Goal: Task Accomplishment & Management: Complete application form

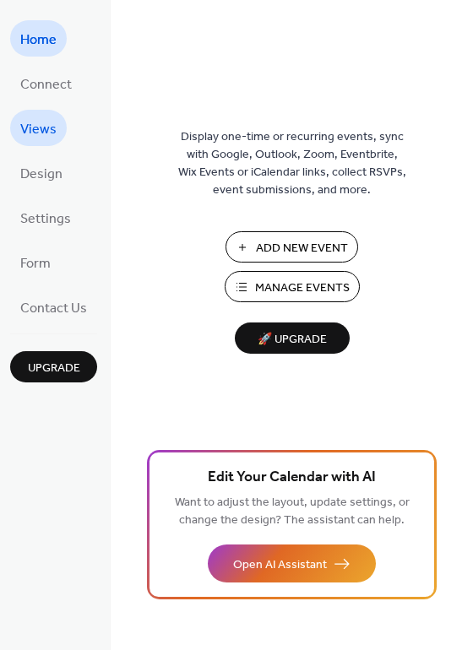
click at [35, 128] on span "Views" at bounding box center [38, 130] width 36 height 26
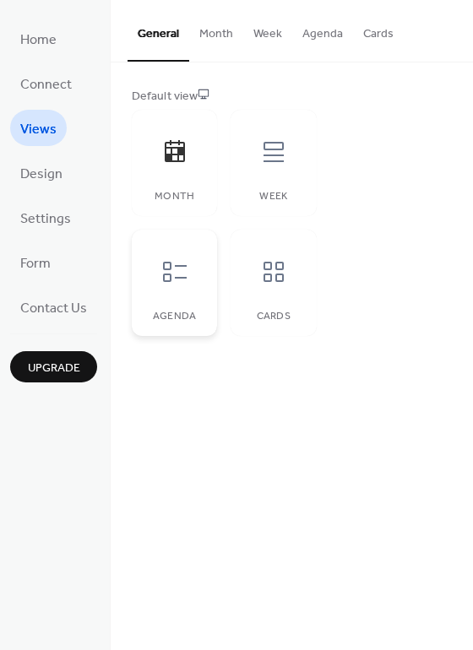
click at [165, 269] on icon at bounding box center [175, 272] width 24 height 20
click at [261, 279] on icon at bounding box center [273, 271] width 27 height 27
click at [172, 273] on icon at bounding box center [174, 271] width 27 height 27
click at [47, 178] on span "Design" at bounding box center [41, 174] width 42 height 26
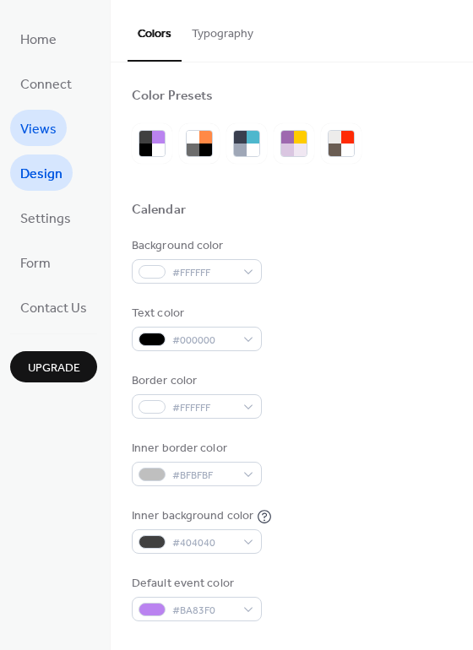
click at [44, 129] on span "Views" at bounding box center [38, 130] width 36 height 26
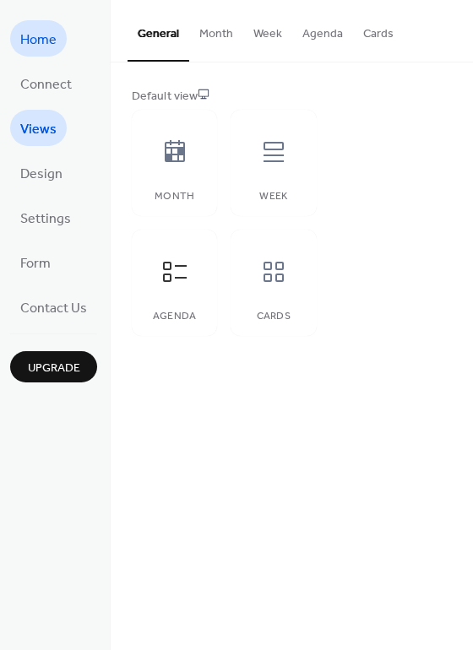
click at [24, 28] on span "Home" at bounding box center [38, 40] width 36 height 26
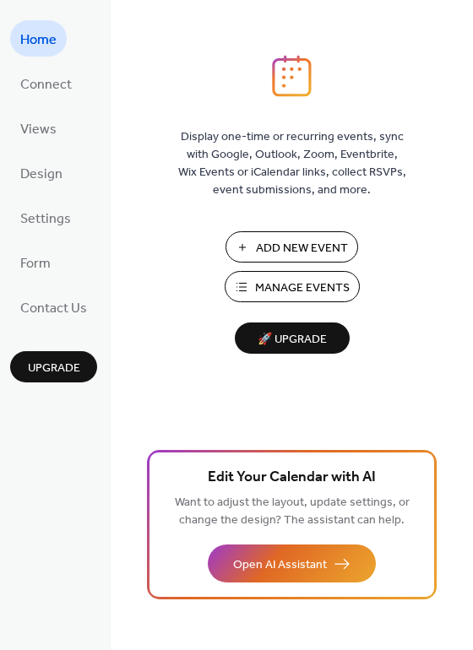
click at [328, 253] on span "Add New Event" at bounding box center [302, 249] width 92 height 18
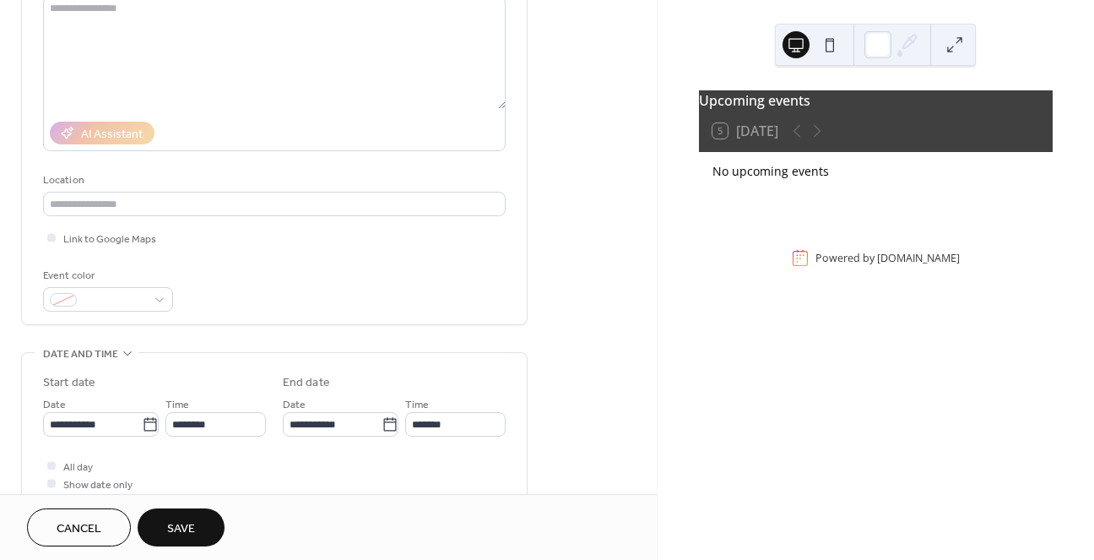
scroll to position [198, 0]
type input "*****"
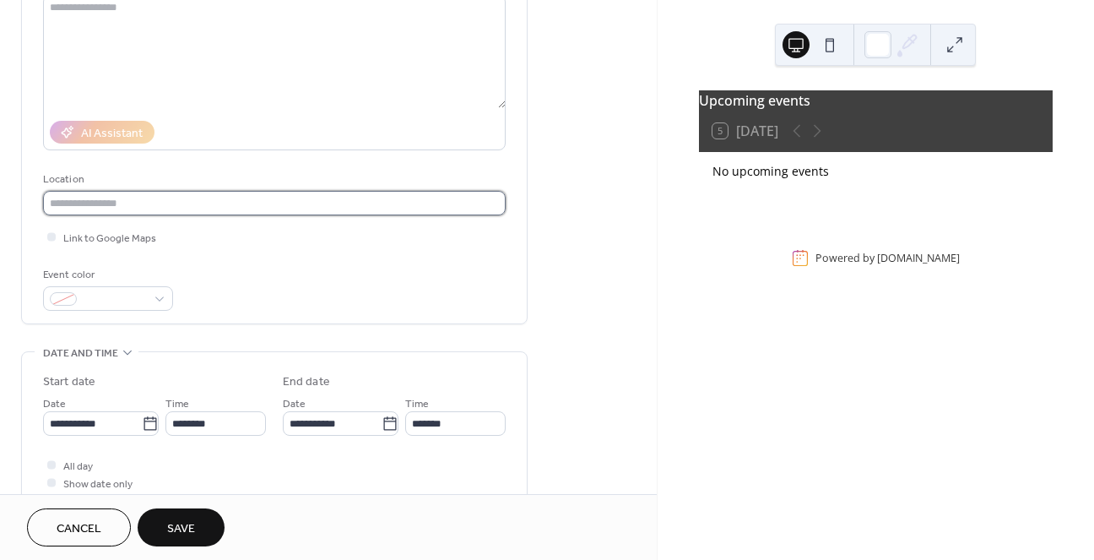
click at [244, 210] on input "text" at bounding box center [274, 203] width 463 height 24
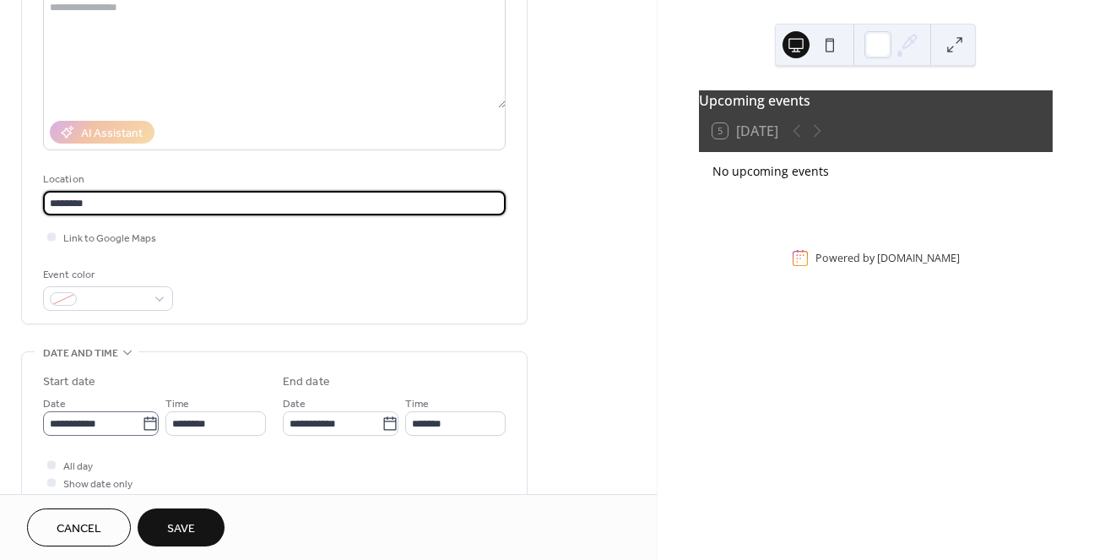
type input "********"
click at [126, 423] on input "**********" at bounding box center [92, 423] width 99 height 24
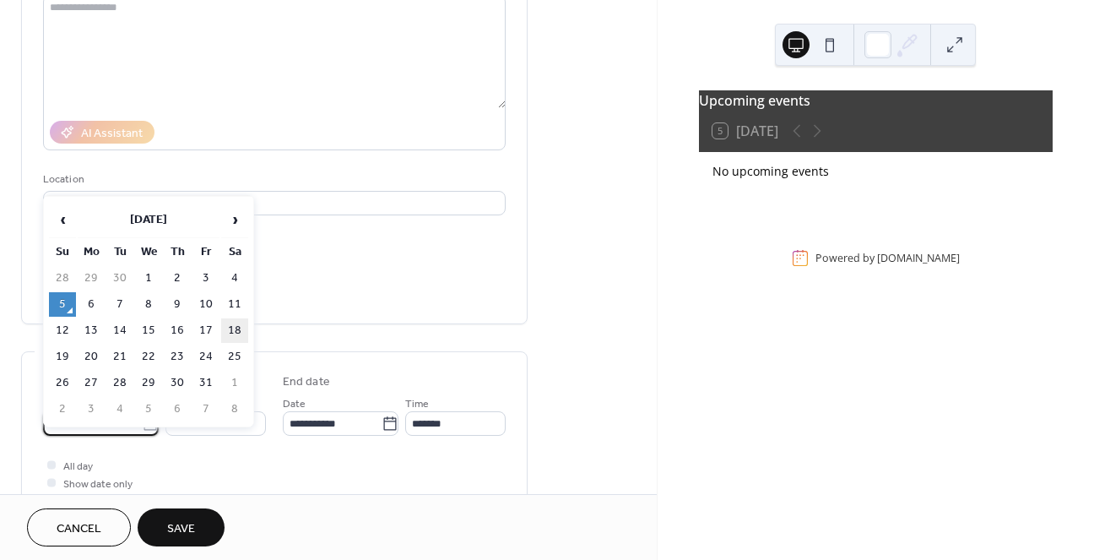
click at [232, 333] on td "18" at bounding box center [234, 330] width 27 height 24
type input "**********"
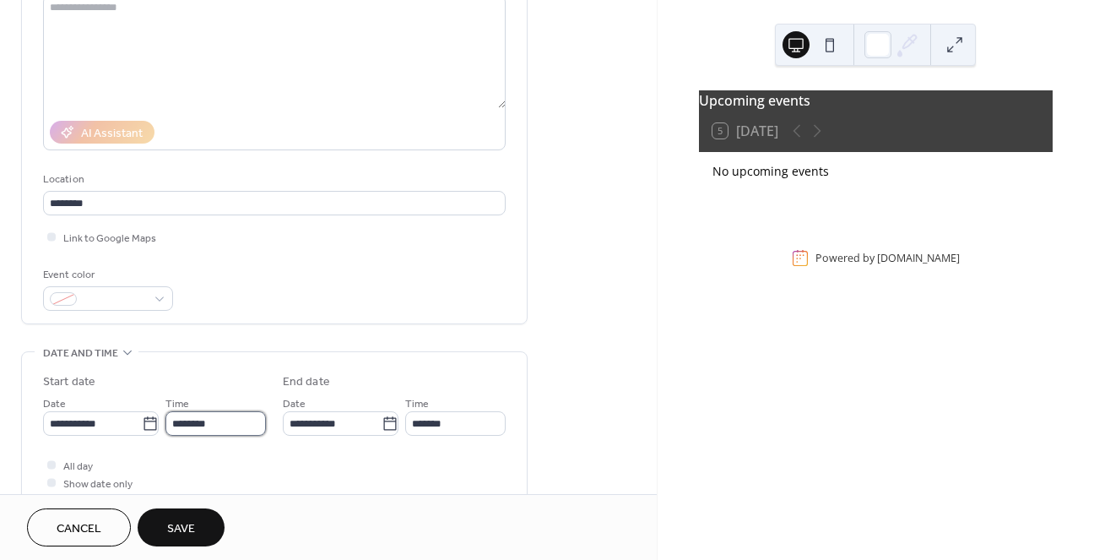
click at [250, 431] on input "********" at bounding box center [215, 423] width 100 height 24
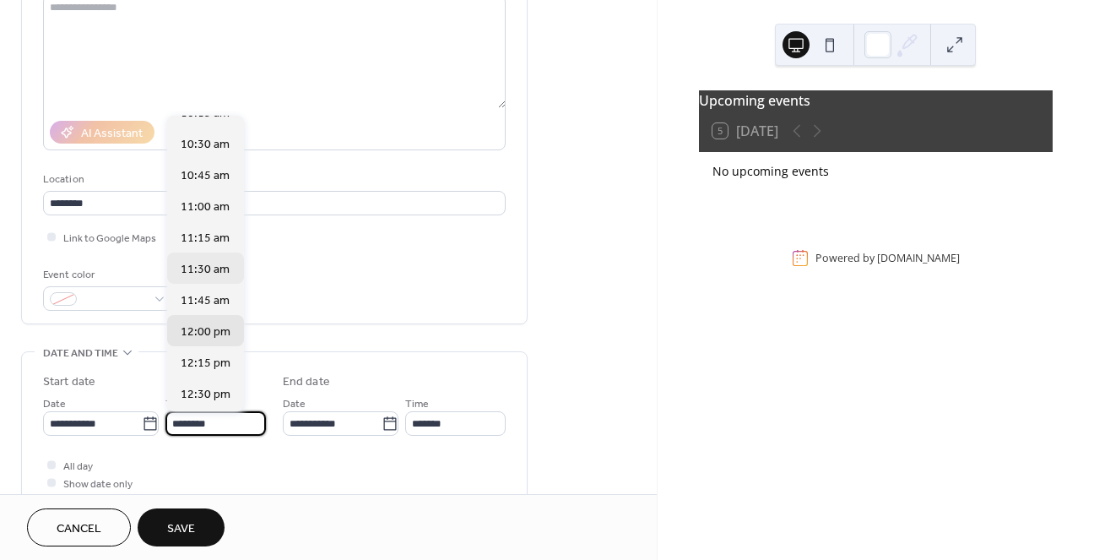
scroll to position [1298, 0]
click at [220, 153] on span "10:30 am" at bounding box center [205, 147] width 49 height 18
type input "********"
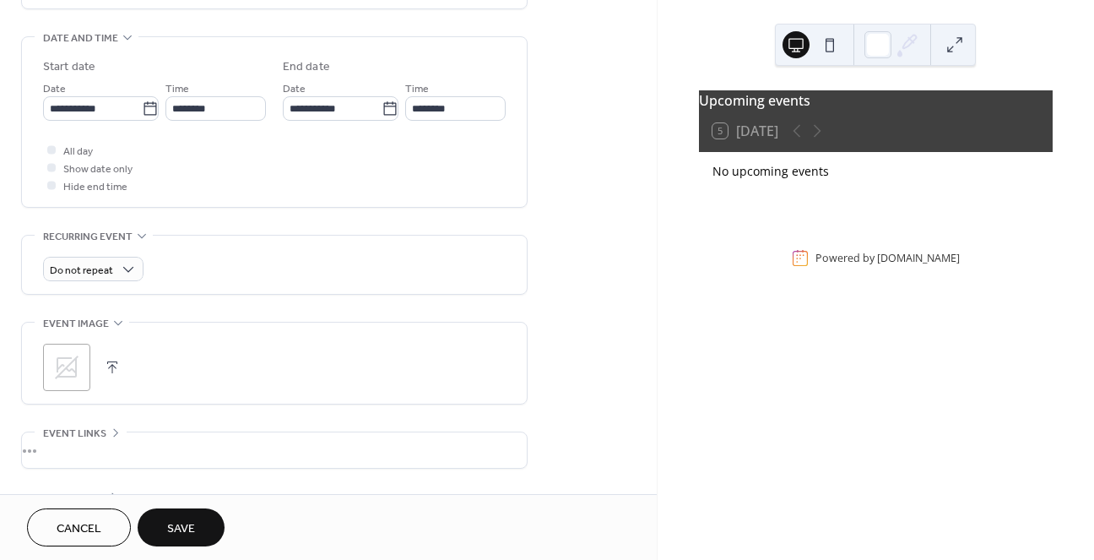
scroll to position [633, 0]
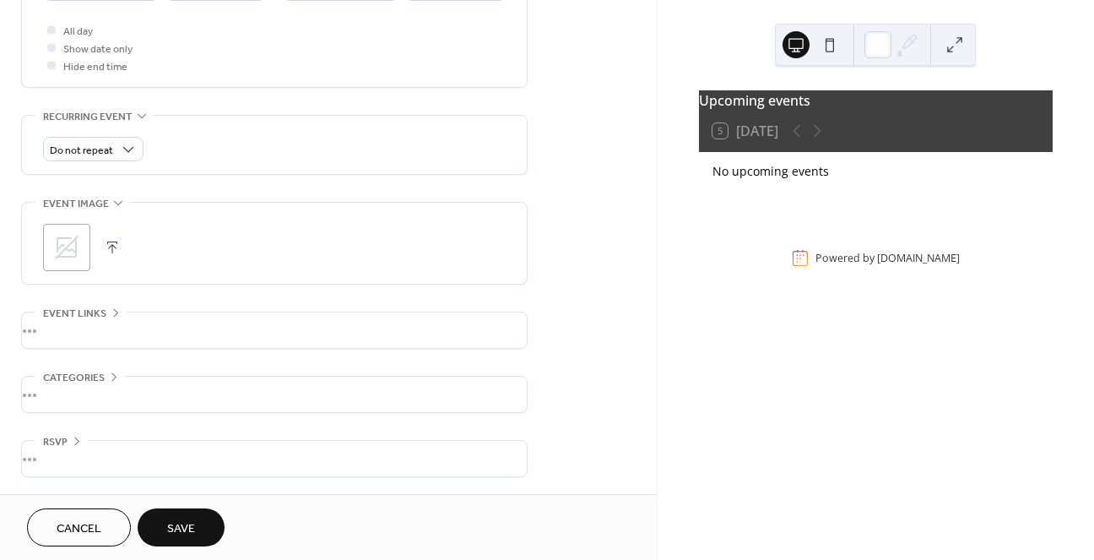
click at [99, 334] on div "•••" at bounding box center [274, 329] width 505 height 35
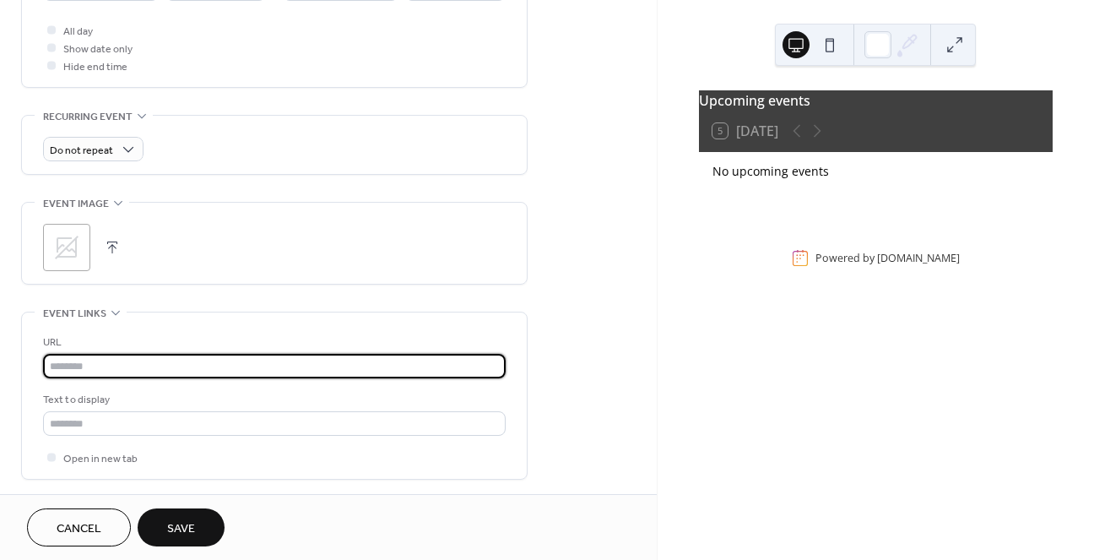
click at [127, 372] on input "text" at bounding box center [274, 366] width 463 height 24
paste input "**********"
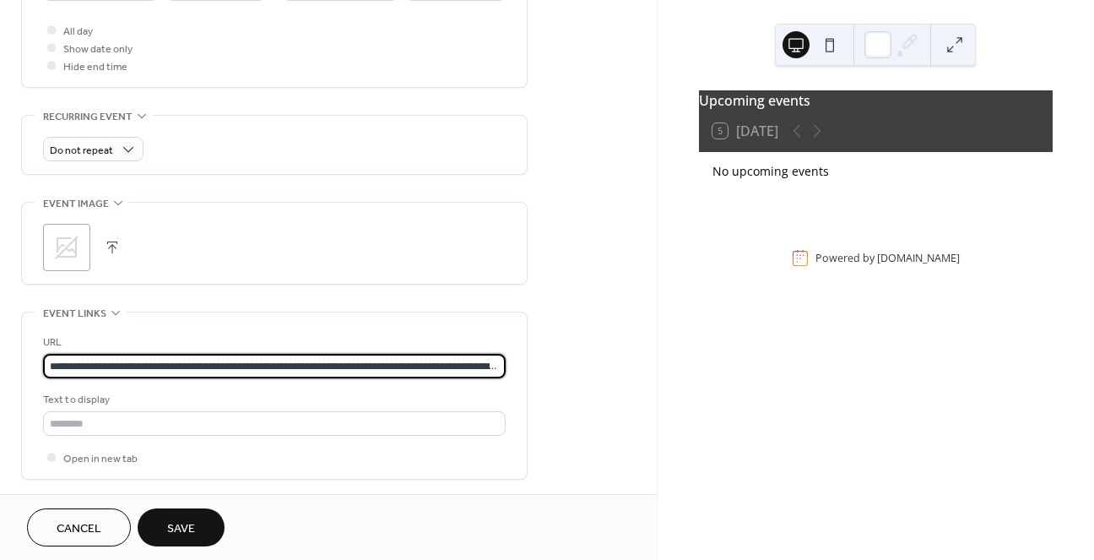
scroll to position [0, 514]
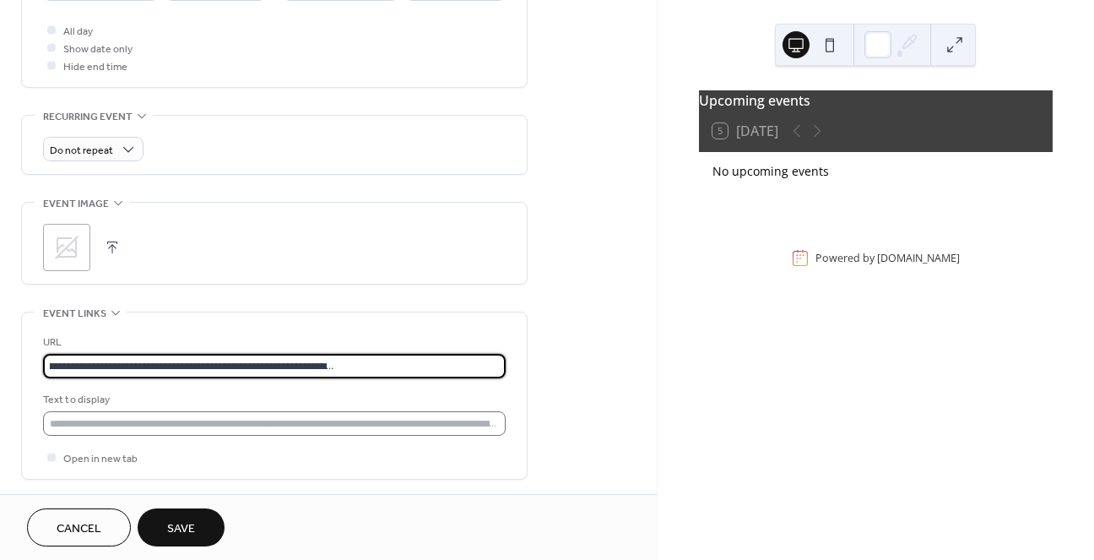
type input "**********"
click at [211, 426] on input "text" at bounding box center [274, 423] width 463 height 24
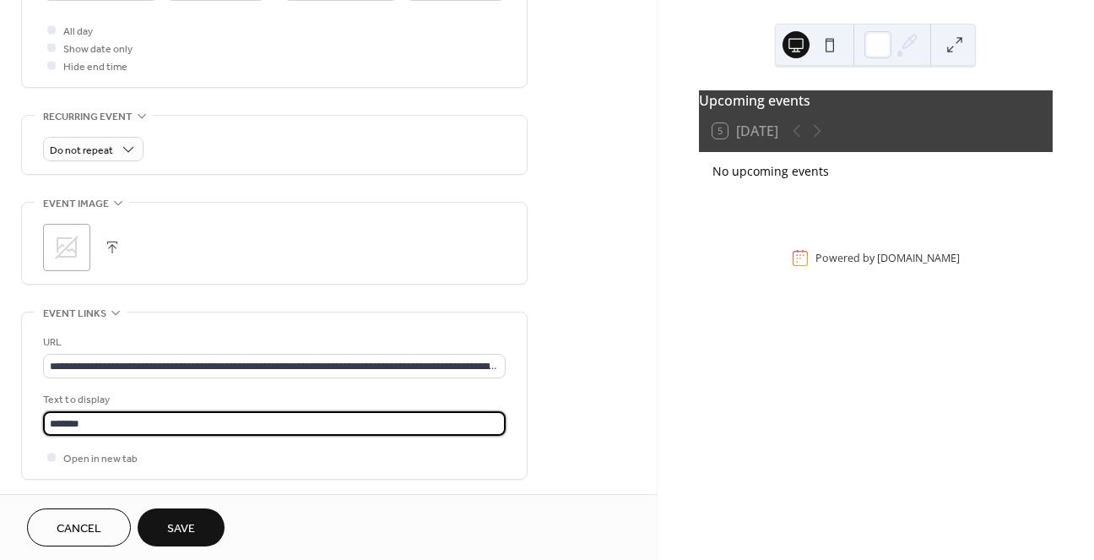
scroll to position [1, 0]
type input "*******"
click at [195, 525] on span "Save" at bounding box center [181, 529] width 28 height 18
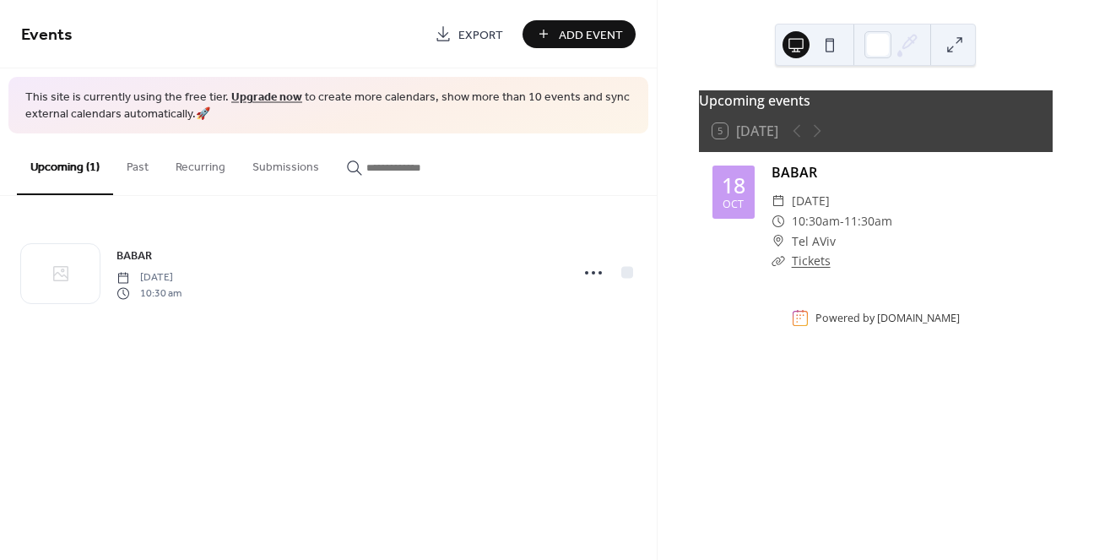
click at [584, 38] on span "Add Event" at bounding box center [591, 35] width 64 height 18
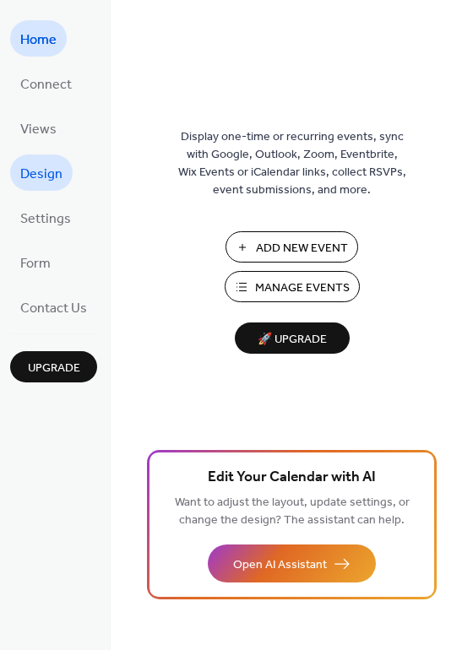
click at [54, 182] on span "Design" at bounding box center [41, 174] width 42 height 26
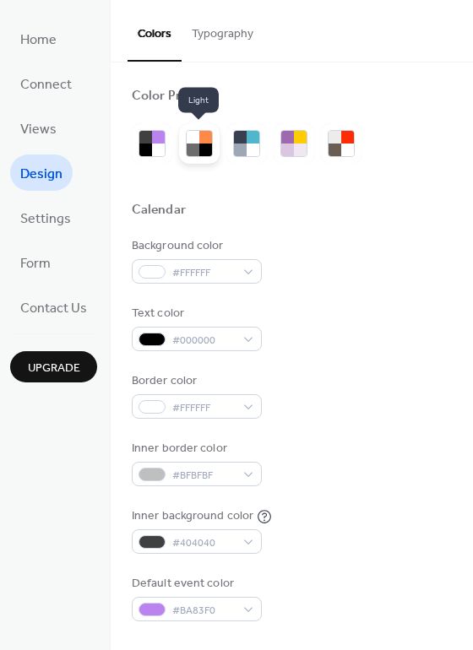
click at [199, 141] on div at bounding box center [205, 137] width 13 height 13
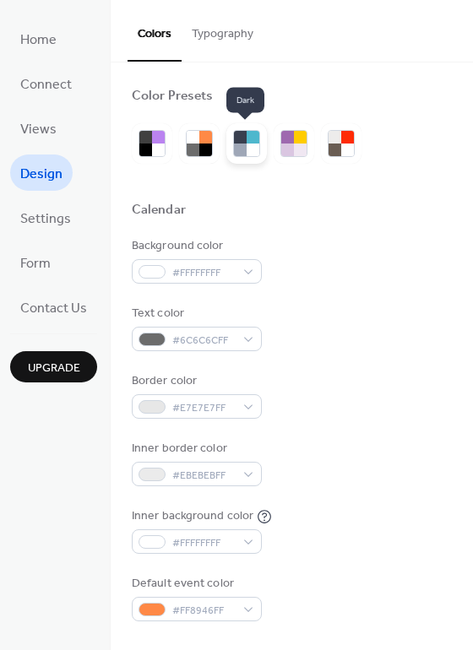
click at [236, 146] on div at bounding box center [240, 150] width 13 height 13
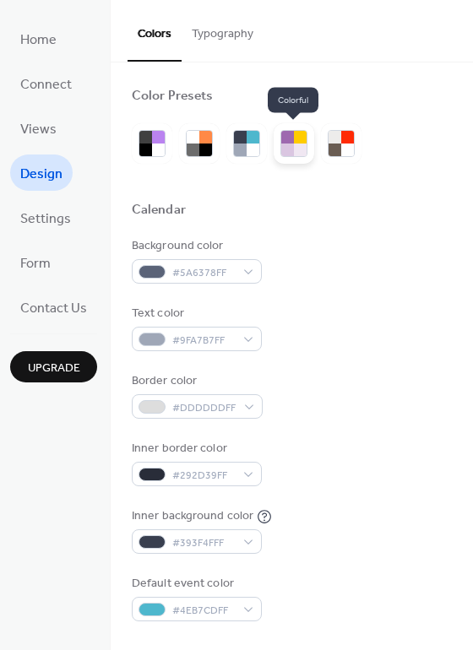
click at [295, 153] on div at bounding box center [300, 150] width 13 height 13
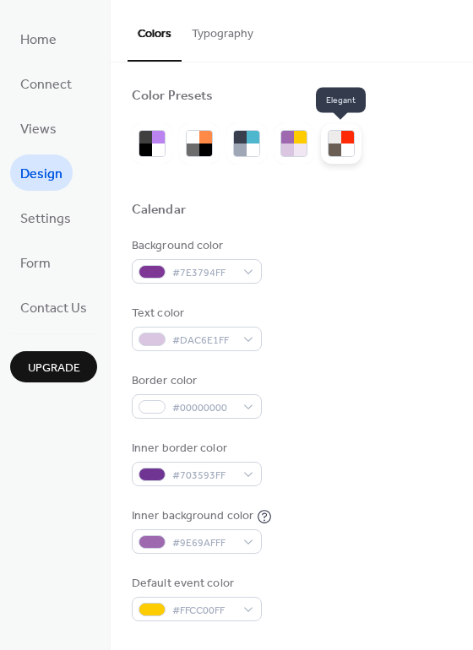
click at [330, 152] on div at bounding box center [334, 150] width 13 height 13
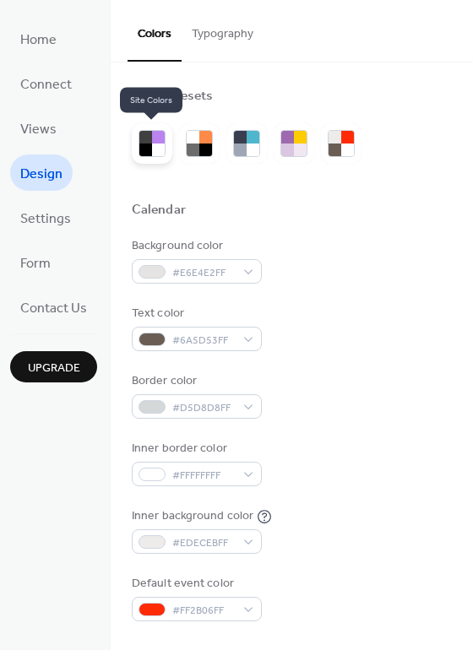
click at [139, 149] on div at bounding box center [145, 150] width 13 height 13
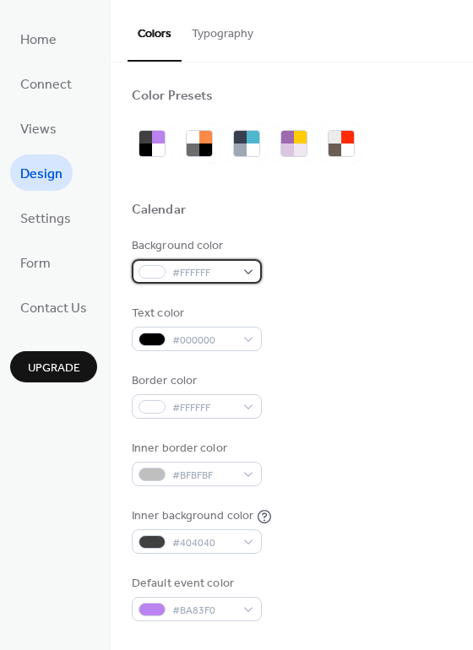
click at [164, 264] on div "#FFFFFF" at bounding box center [197, 271] width 130 height 24
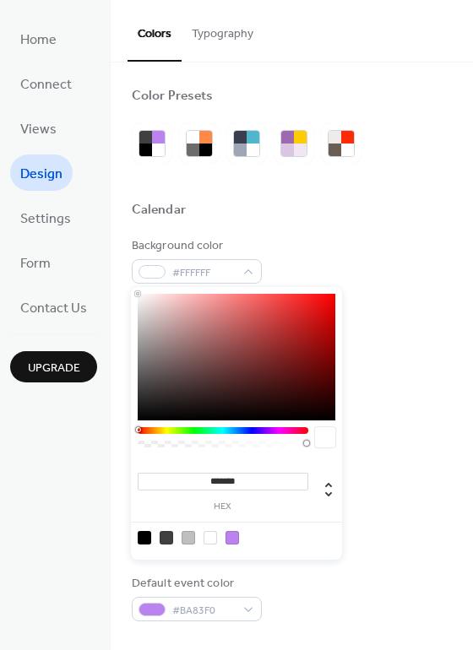
type input "***"
drag, startPoint x: 305, startPoint y: 442, endPoint x: 115, endPoint y: 447, distance: 190.0
click at [115, 447] on body "Home Connect Views Design Settings Form Contact Us Upgrade Design Upgrade Color…" at bounding box center [236, 325] width 473 height 650
type input "*"
drag, startPoint x: 140, startPoint y: 442, endPoint x: 33, endPoint y: 436, distance: 107.4
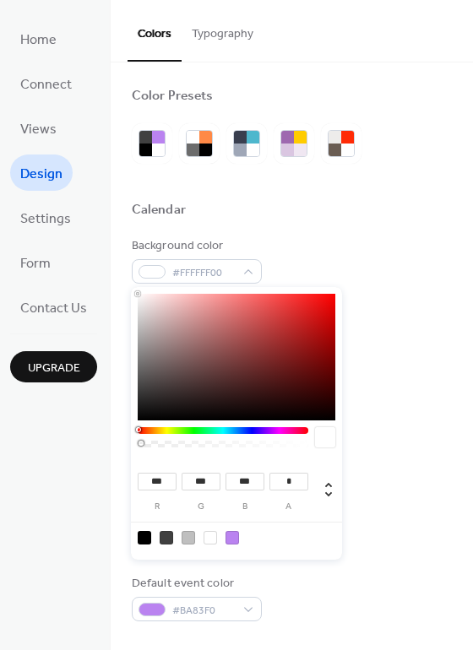
click at [33, 436] on body "Home Connect Views Design Settings Form Contact Us Upgrade Design Upgrade Color…" at bounding box center [236, 325] width 473 height 650
click at [372, 242] on div "Background color #FFFFFF00" at bounding box center [292, 260] width 320 height 46
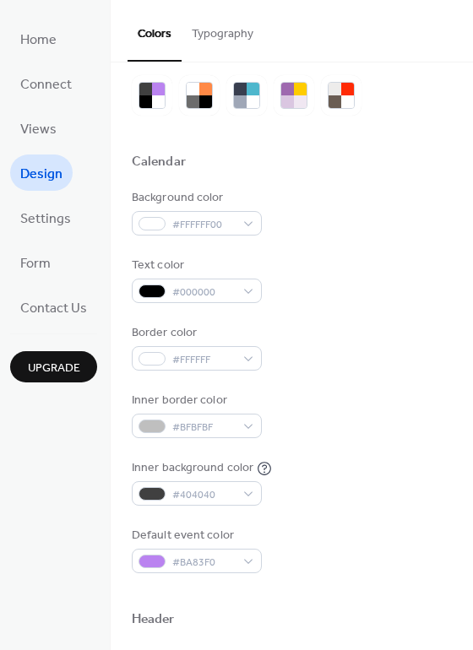
scroll to position [68, 0]
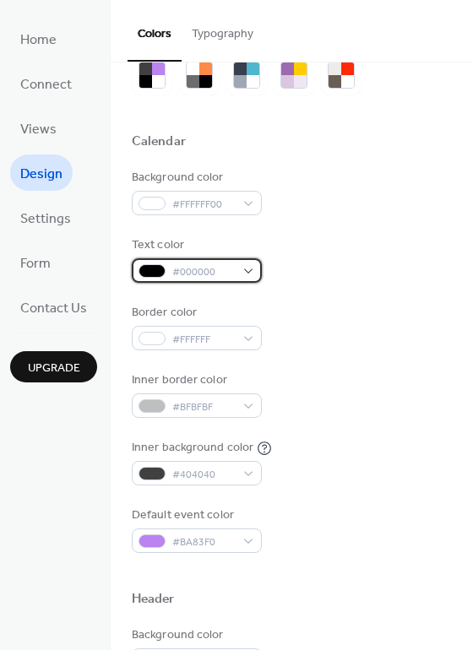
click at [232, 261] on div "#000000" at bounding box center [197, 270] width 130 height 24
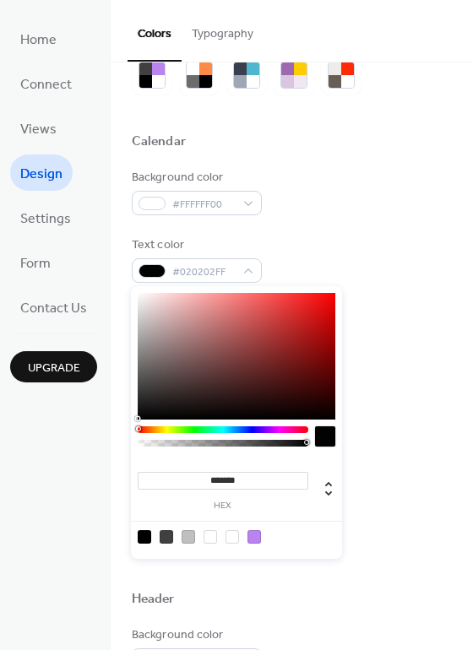
type input "*******"
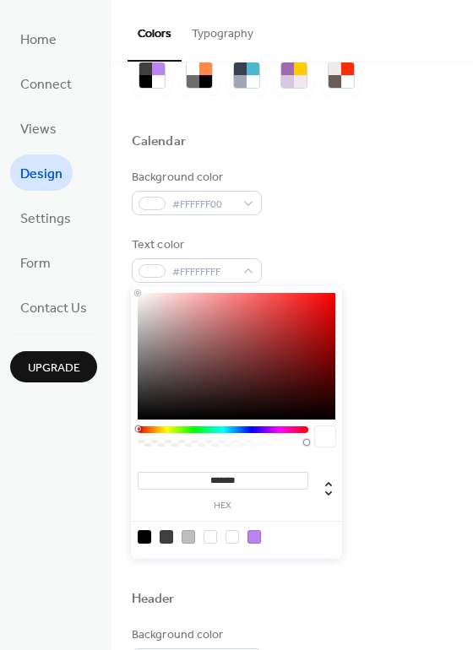
drag, startPoint x: 138, startPoint y: 419, endPoint x: 132, endPoint y: 236, distance: 182.5
click at [132, 236] on body "Home Connect Views Design Settings Form Contact Us Upgrade Design Upgrade Color…" at bounding box center [236, 325] width 473 height 650
click at [393, 202] on div "Background color #FFFFFF00" at bounding box center [292, 192] width 320 height 46
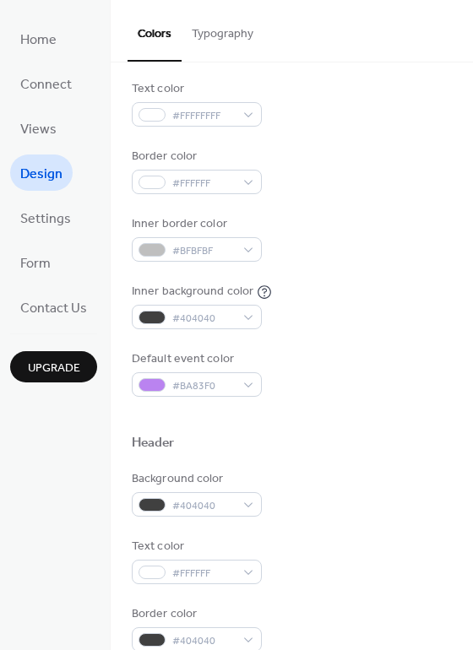
scroll to position [231, 0]
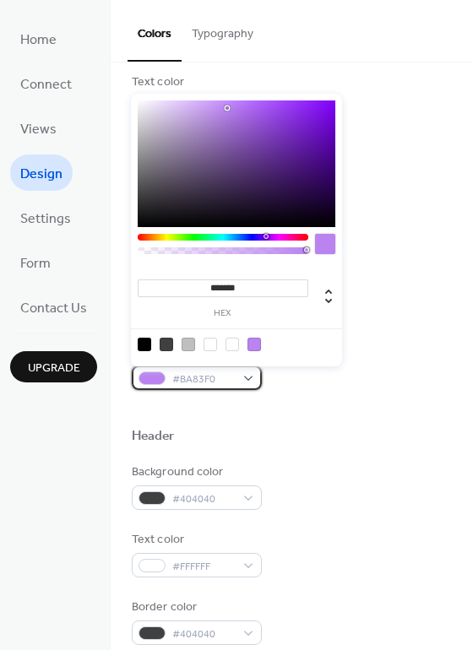
click at [217, 380] on span "#BA83F0" at bounding box center [203, 380] width 62 height 18
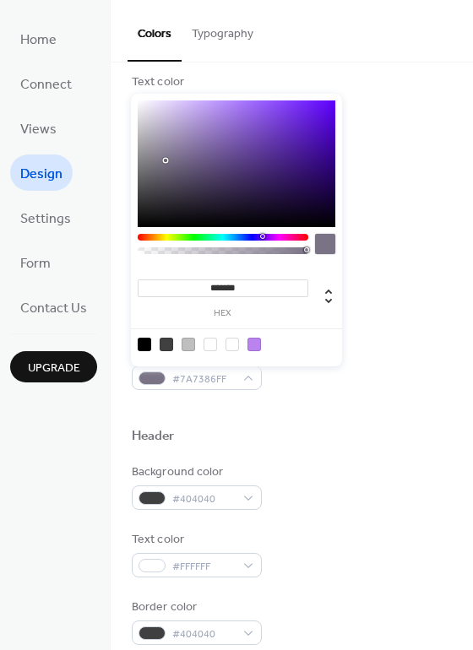
type input "*******"
drag, startPoint x: 227, startPoint y: 111, endPoint x: 165, endPoint y: 160, distance: 79.9
click at [165, 160] on div at bounding box center [165, 161] width 3 height 3
click at [99, 437] on div "Home Connect Views Design Settings Form Contact Us Upgrade" at bounding box center [55, 325] width 111 height 650
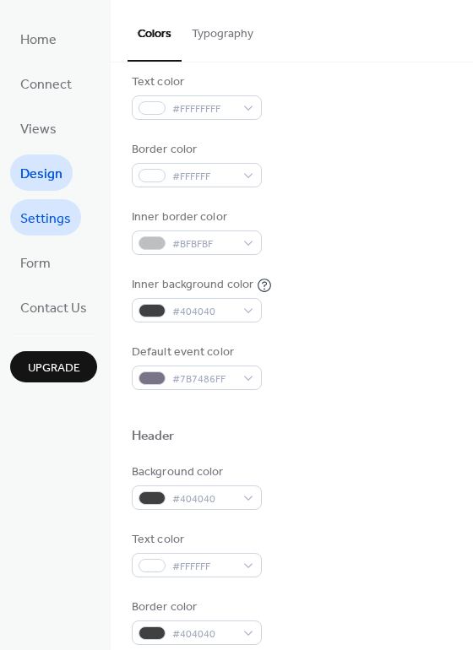
click at [50, 216] on span "Settings" at bounding box center [45, 219] width 51 height 26
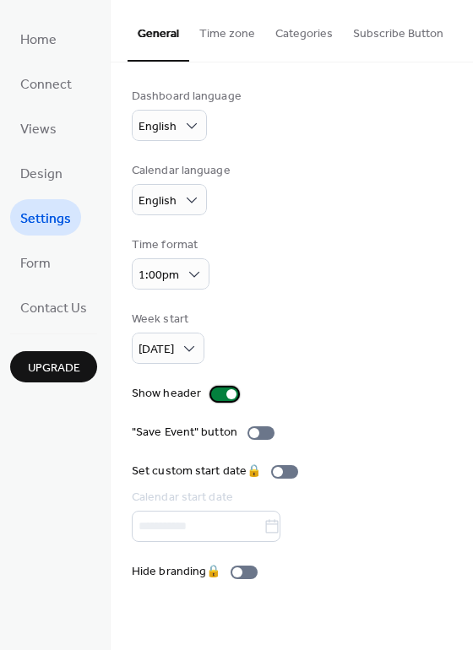
click at [226, 398] on div at bounding box center [231, 394] width 10 height 10
click at [45, 252] on span "Form" at bounding box center [35, 264] width 30 height 26
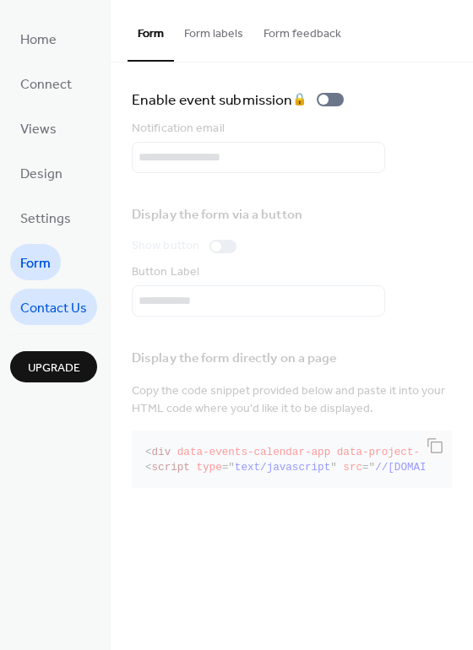
click at [41, 297] on span "Contact Us" at bounding box center [53, 309] width 67 height 26
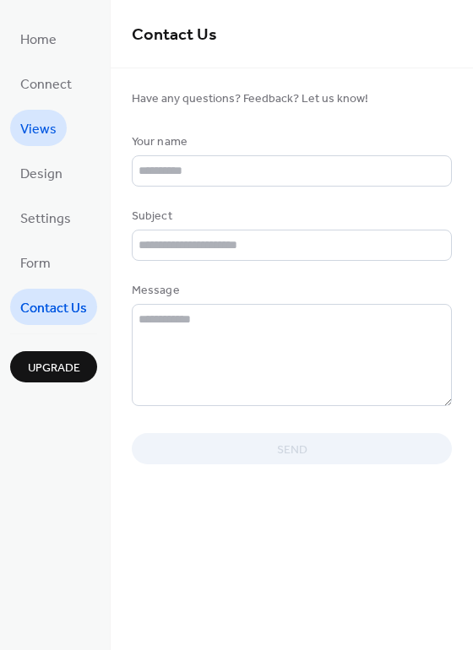
click at [38, 133] on span "Views" at bounding box center [38, 130] width 36 height 26
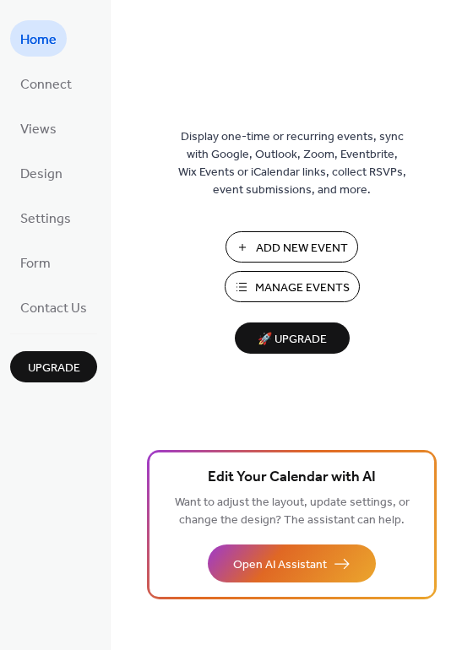
click at [50, 372] on span "Upgrade" at bounding box center [54, 369] width 52 height 18
